Goal: Task Accomplishment & Management: Complete application form

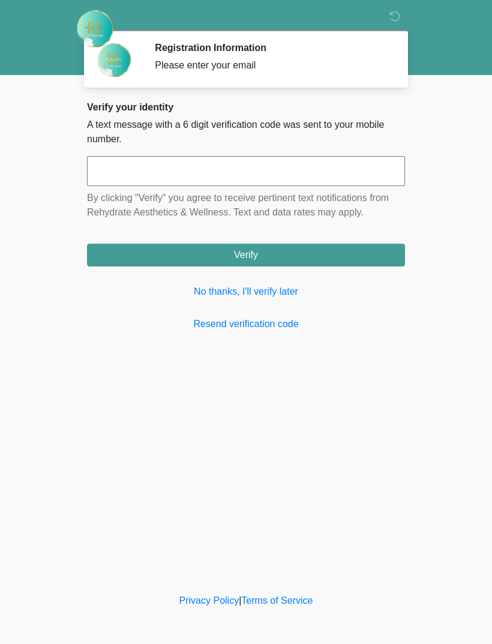
click at [259, 297] on link "No thanks, I'll verify later" at bounding box center [246, 291] width 318 height 14
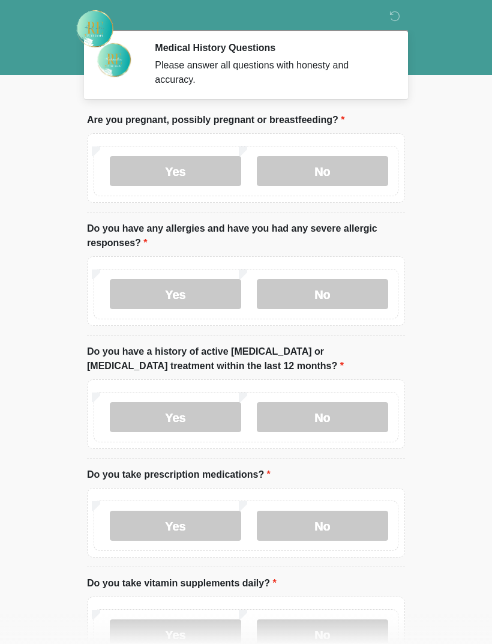
click at [352, 169] on label "No" at bounding box center [322, 171] width 131 height 30
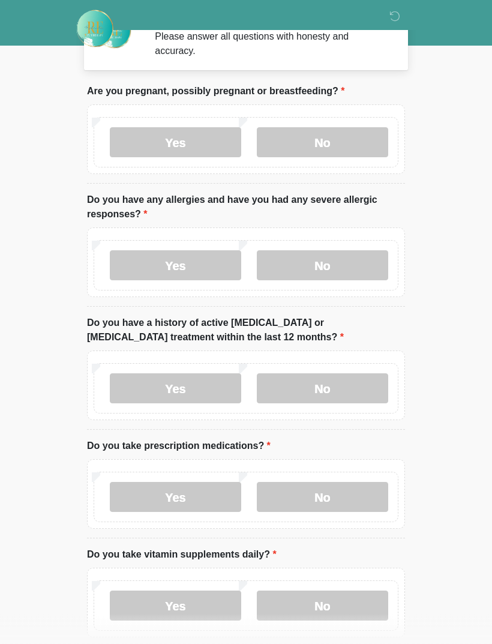
scroll to position [29, 0]
click at [333, 261] on label "No" at bounding box center [322, 265] width 131 height 30
click at [343, 383] on label "No" at bounding box center [322, 388] width 131 height 30
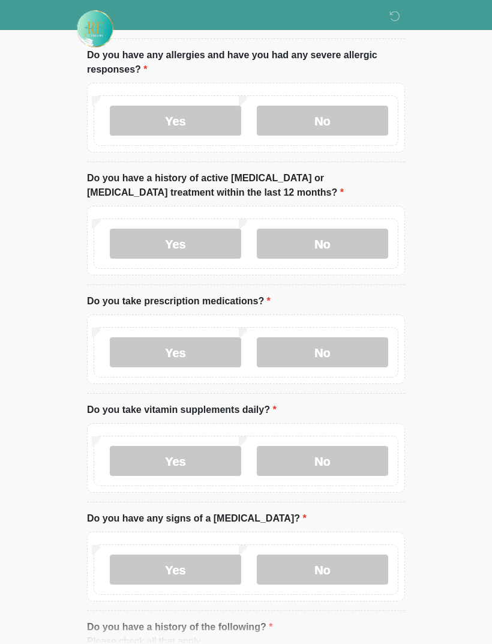
scroll to position [181, 0]
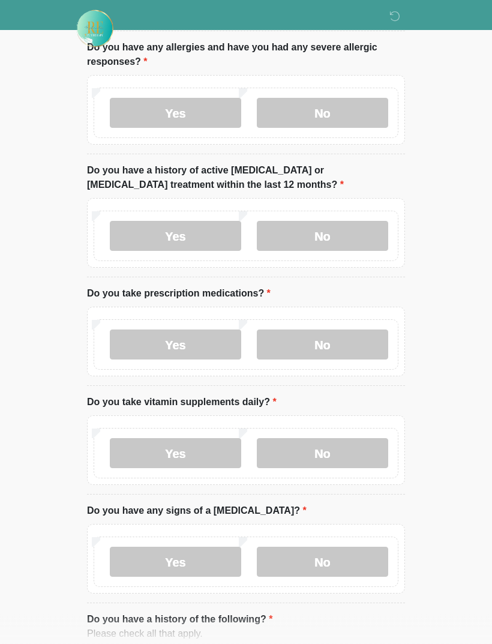
click at [347, 335] on label "No" at bounding box center [322, 345] width 131 height 30
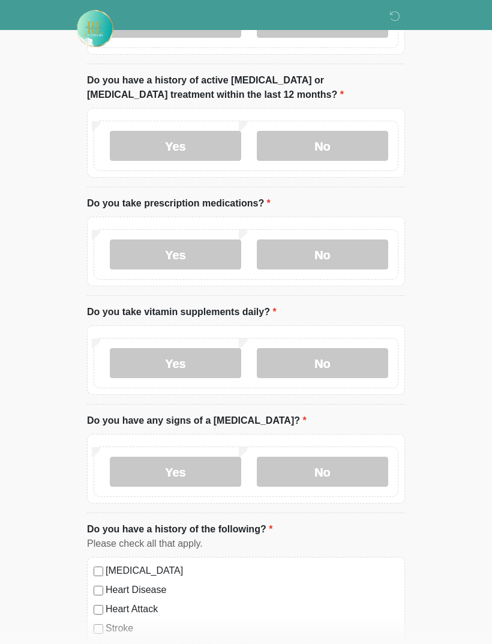
scroll to position [277, 0]
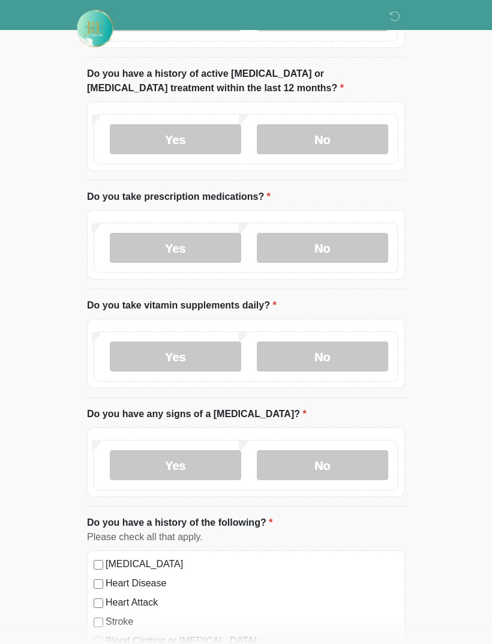
click at [345, 350] on label "No" at bounding box center [322, 357] width 131 height 30
click at [299, 463] on label "No" at bounding box center [322, 465] width 131 height 30
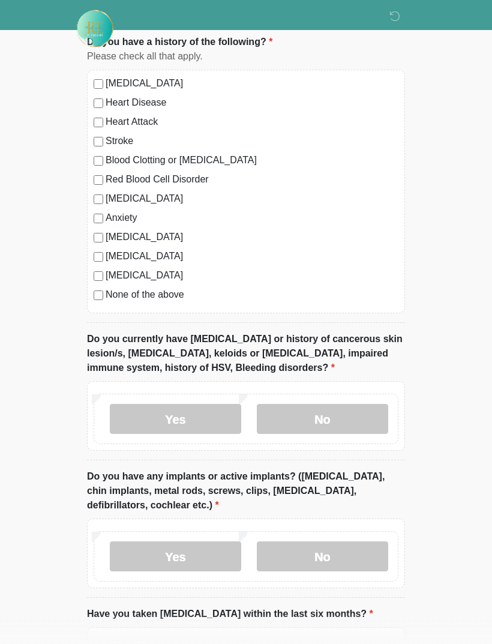
scroll to position [758, 0]
click at [358, 415] on label "No" at bounding box center [322, 419] width 131 height 30
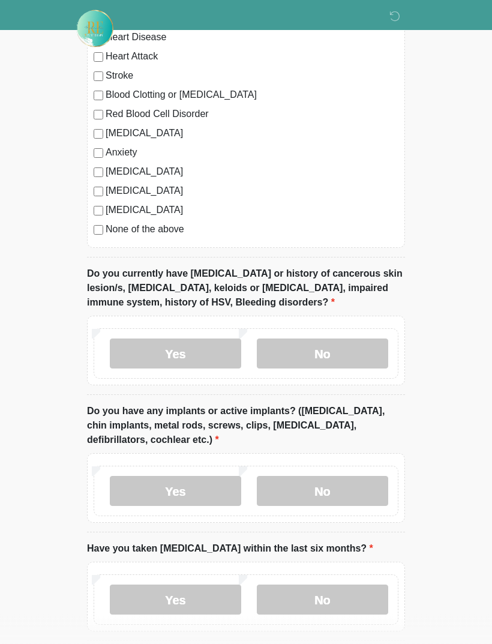
scroll to position [877, 0]
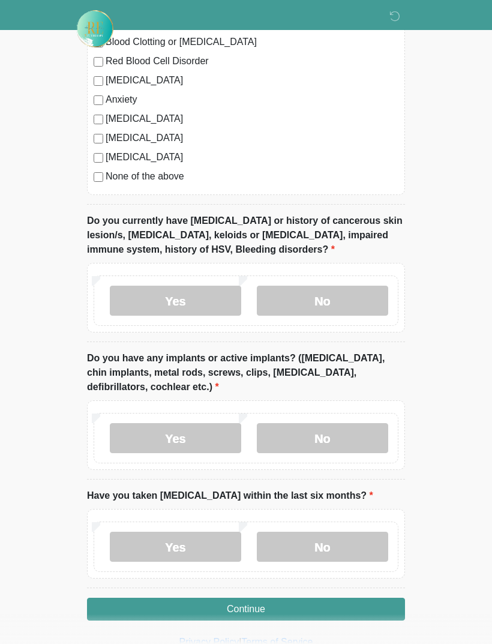
click at [349, 438] on label "No" at bounding box center [322, 438] width 131 height 30
click at [344, 538] on label "No" at bounding box center [322, 547] width 131 height 30
click at [335, 601] on button "Continue" at bounding box center [246, 609] width 318 height 23
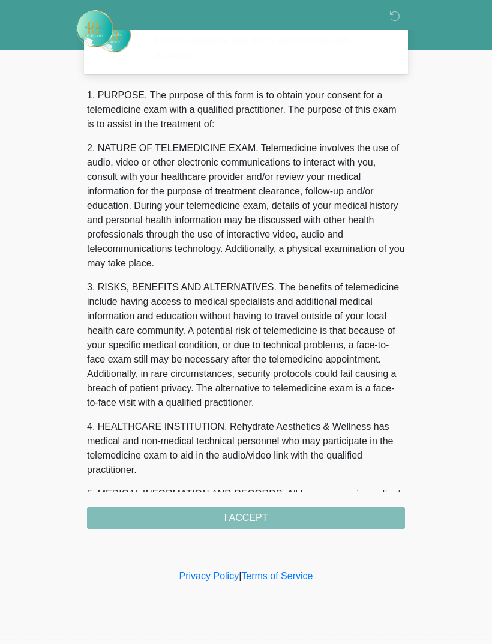
scroll to position [0, 0]
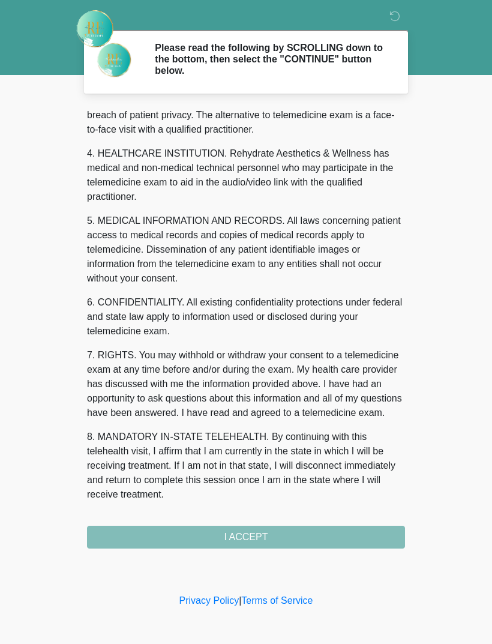
click at [308, 534] on button "I ACCEPT" at bounding box center [246, 537] width 318 height 23
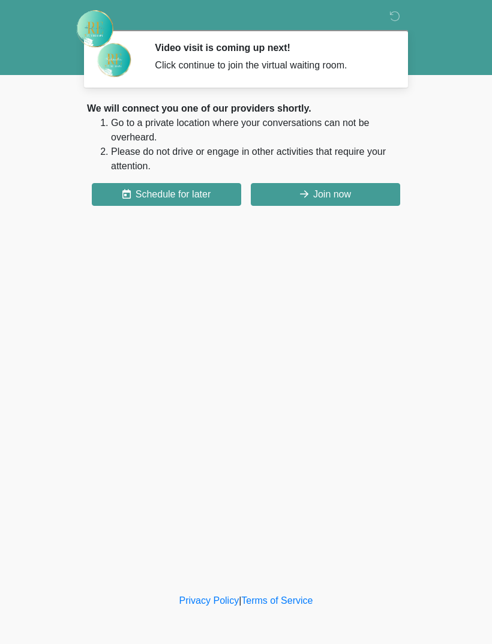
click at [344, 205] on button "Join now" at bounding box center [325, 194] width 149 height 23
